Goal: Information Seeking & Learning: Compare options

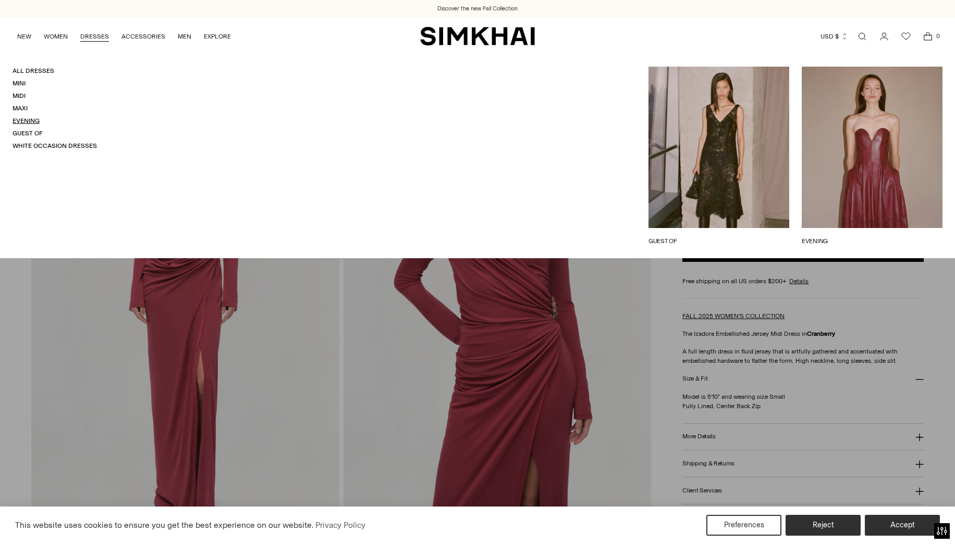
click at [30, 118] on link "Evening" at bounding box center [26, 120] width 27 height 7
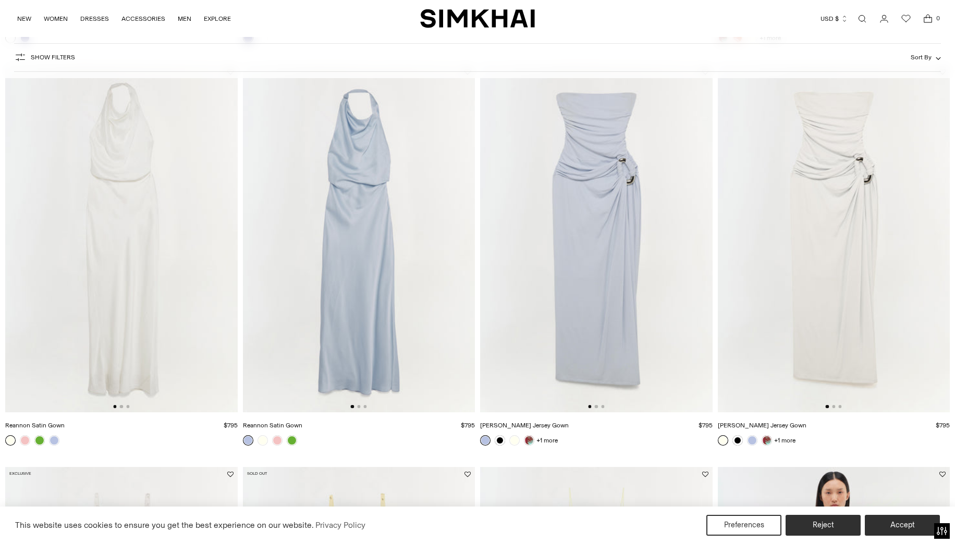
scroll to position [1680, 0]
click at [290, 441] on link at bounding box center [292, 443] width 10 height 10
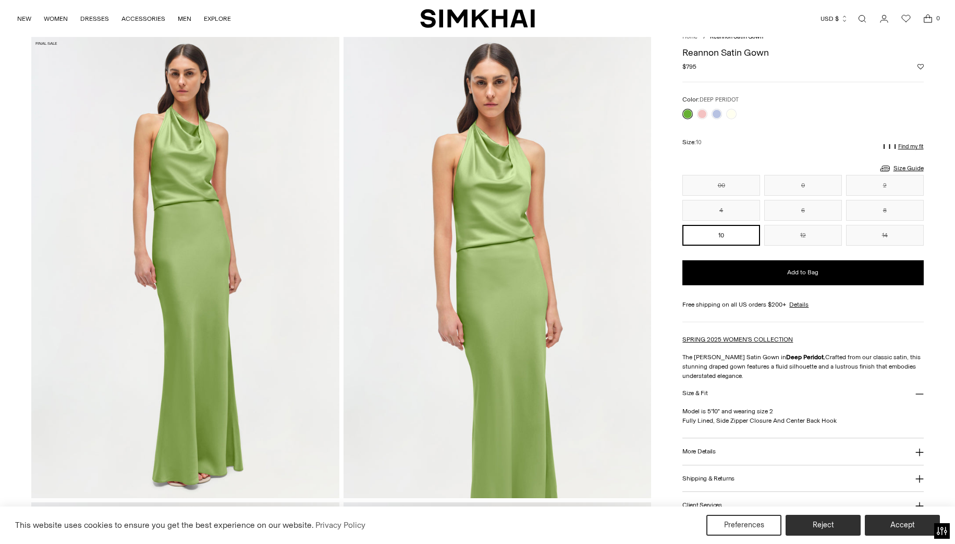
scroll to position [358, 0]
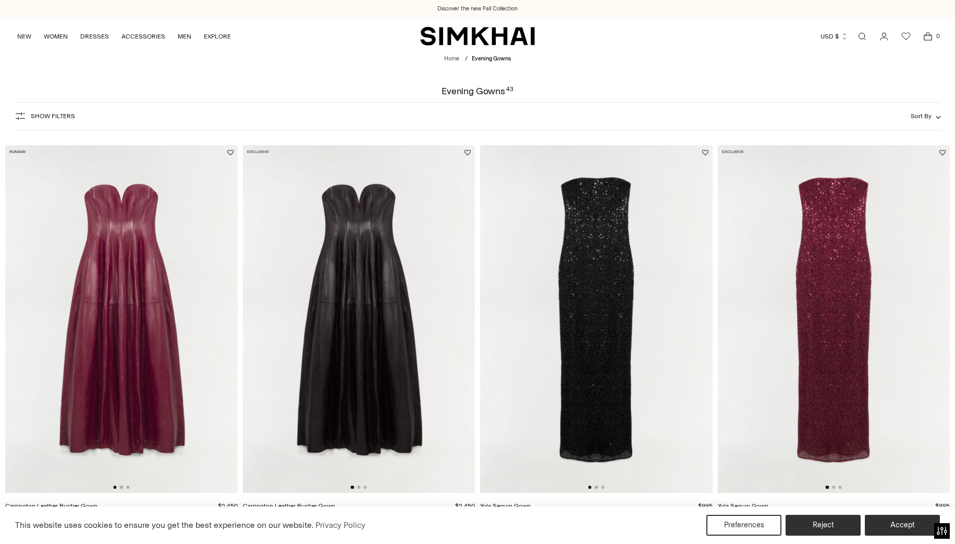
click at [833, 271] on img at bounding box center [833, 319] width 232 height 348
